Goal: Task Accomplishment & Management: Manage account settings

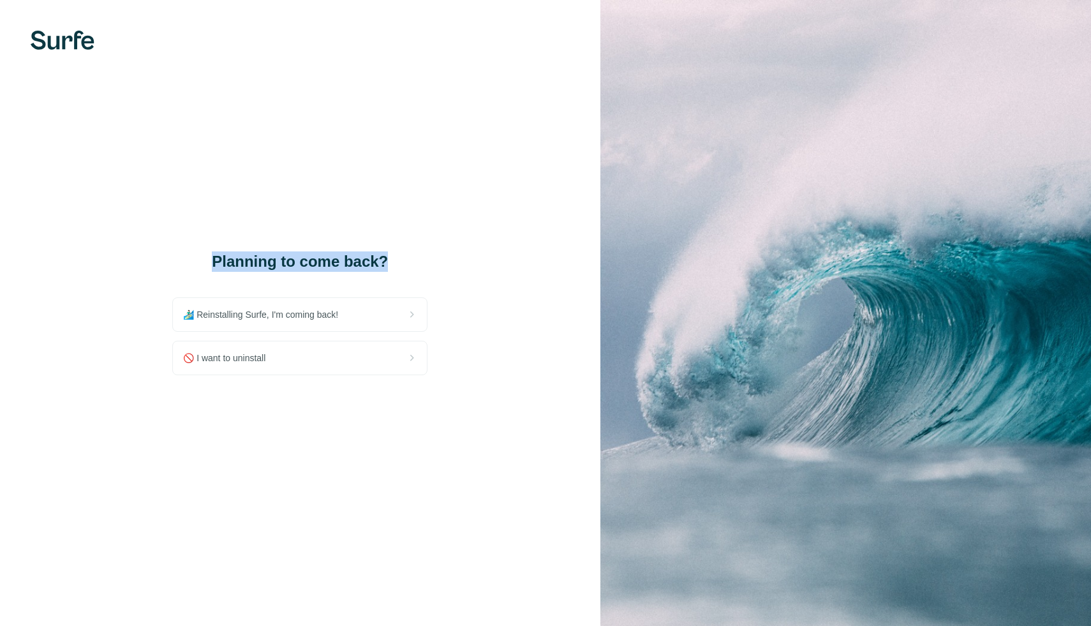
drag, startPoint x: 221, startPoint y: 258, endPoint x: 152, endPoint y: 257, distance: 68.9
click at [152, 257] on div "Planning to come back? 🏄🏻‍♂️ Reinstalling Surfe, I'm coming back! 🚫 I want to u…" at bounding box center [300, 313] width 600 height 626
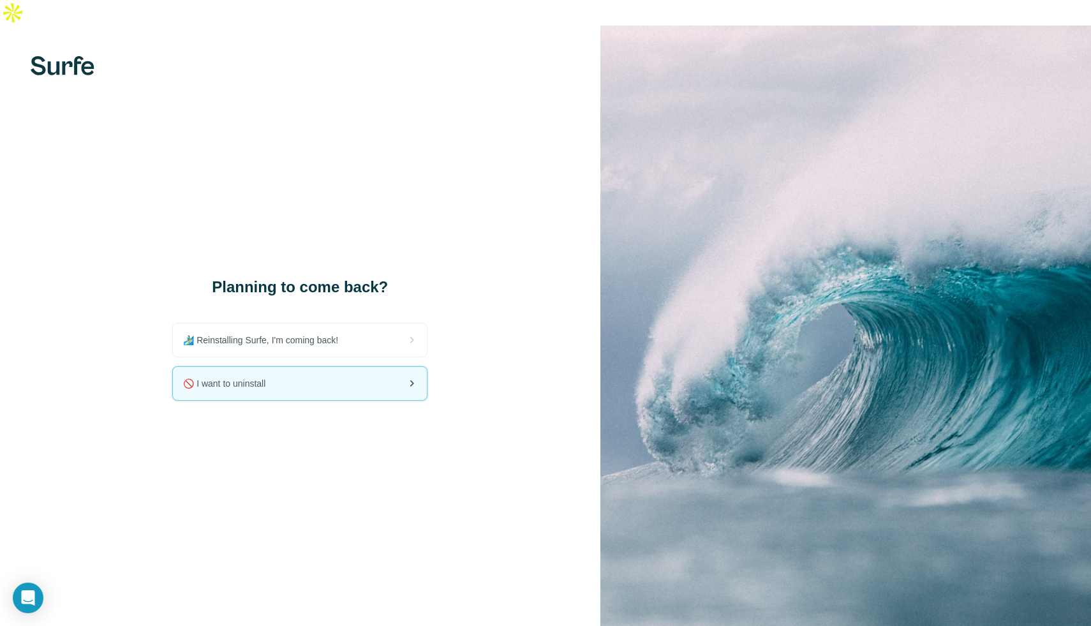
click at [327, 367] on div "🚫 I want to uninstall" at bounding box center [300, 383] width 254 height 33
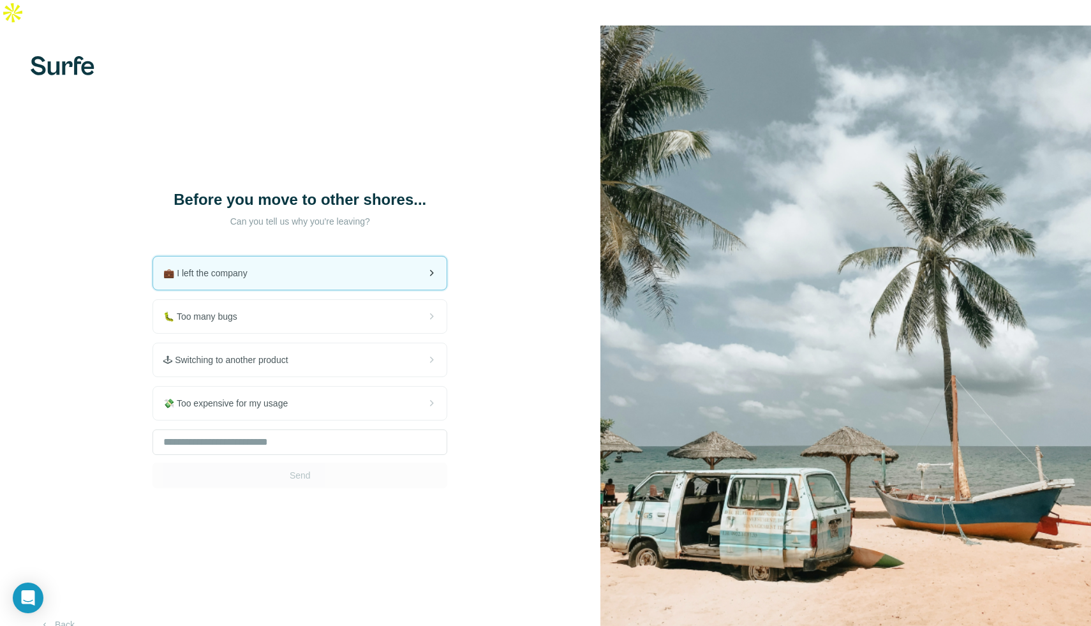
click at [409, 256] on div "💼 I left the company" at bounding box center [299, 272] width 293 height 33
